Goal: Communication & Community: Answer question/provide support

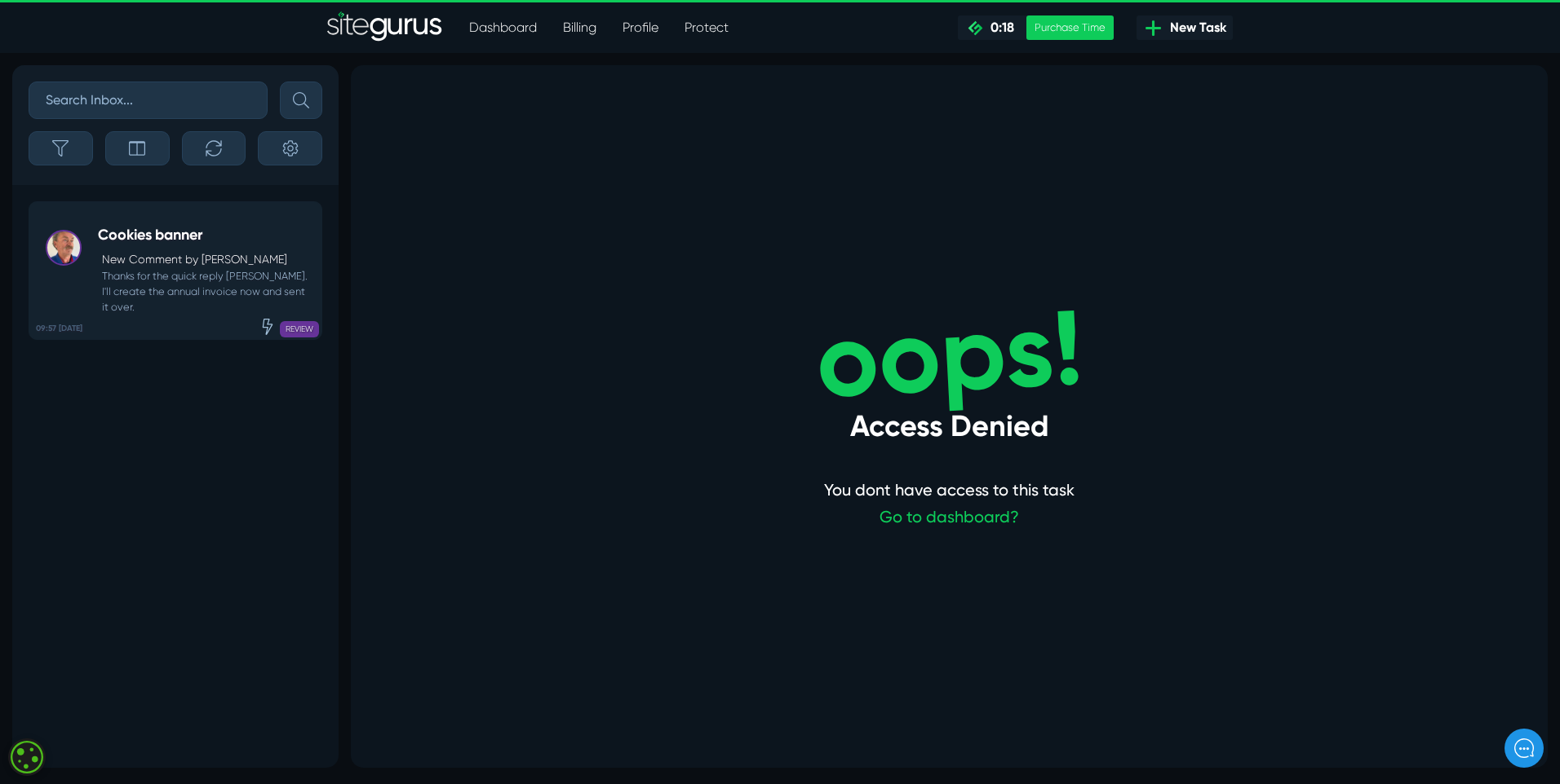
click at [285, 322] on span "REVIEW" at bounding box center [300, 330] width 39 height 16
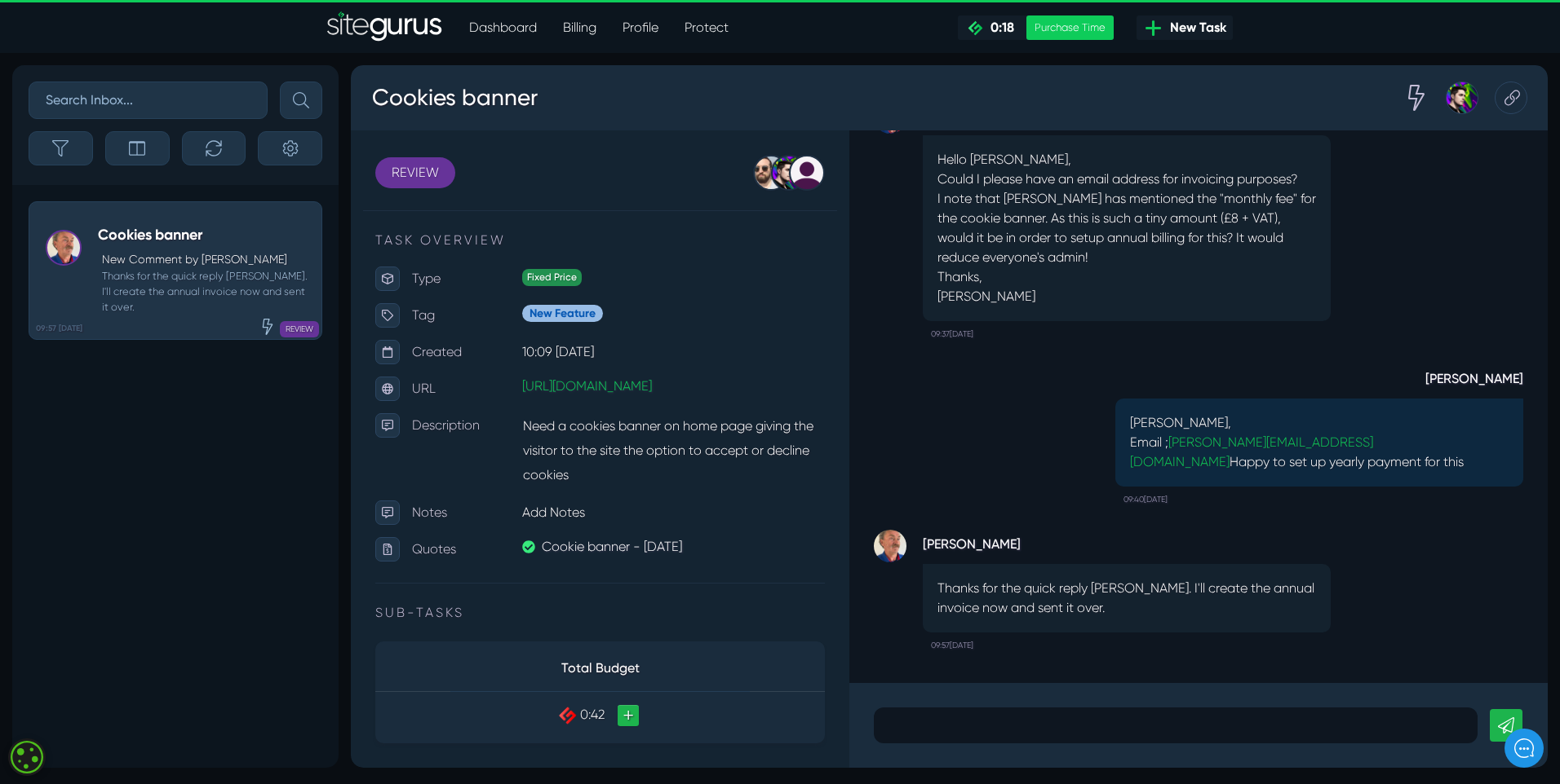
scroll to position [1, 0]
click at [954, 726] on p at bounding box center [1176, 725] width 579 height 20
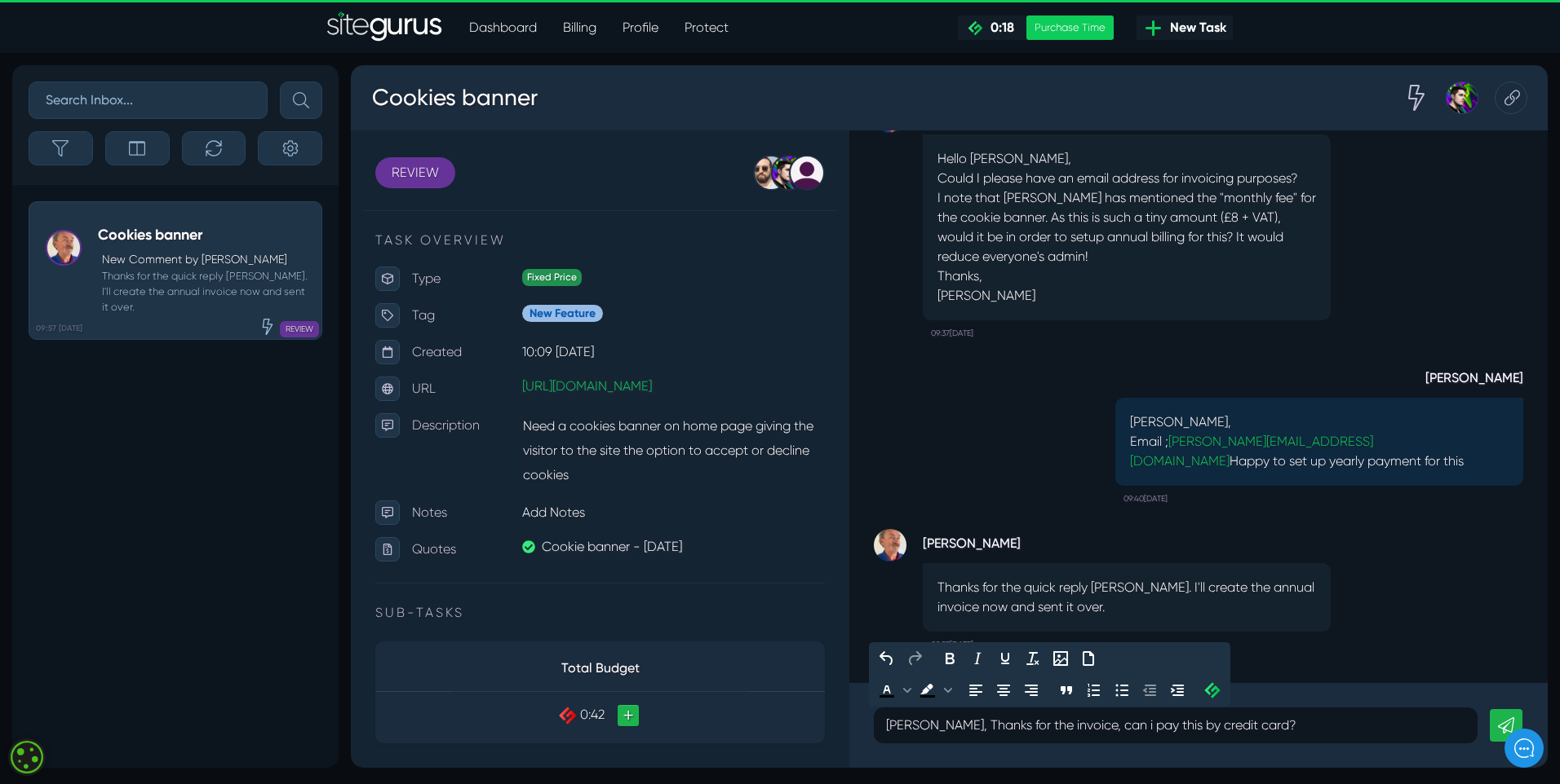
click at [1505, 719] on icon at bounding box center [1506, 725] width 16 height 16
